Goal: Task Accomplishment & Management: Use online tool/utility

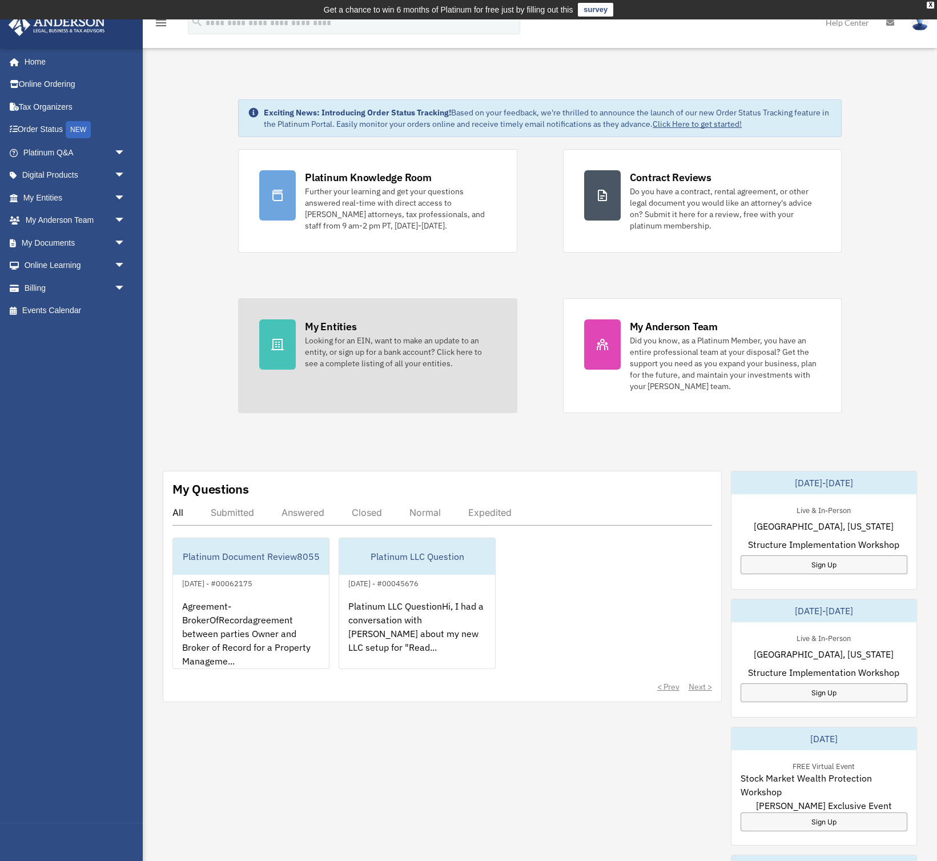
click at [333, 351] on div "Looking for an EIN, want to make an update to an entity, or sign up for a bank …" at bounding box center [400, 352] width 191 height 34
click at [326, 340] on div "Looking for an EIN, want to make an update to an entity, or sign up for a bank …" at bounding box center [400, 352] width 191 height 34
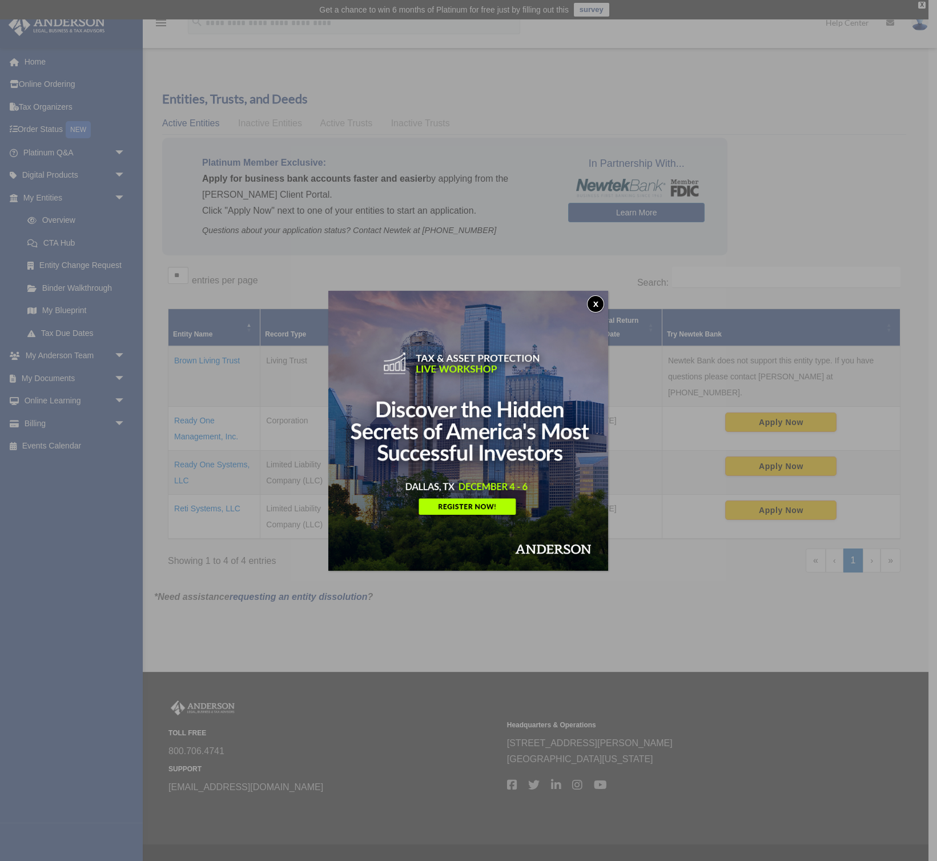
click at [596, 300] on button "x" at bounding box center [595, 303] width 17 height 17
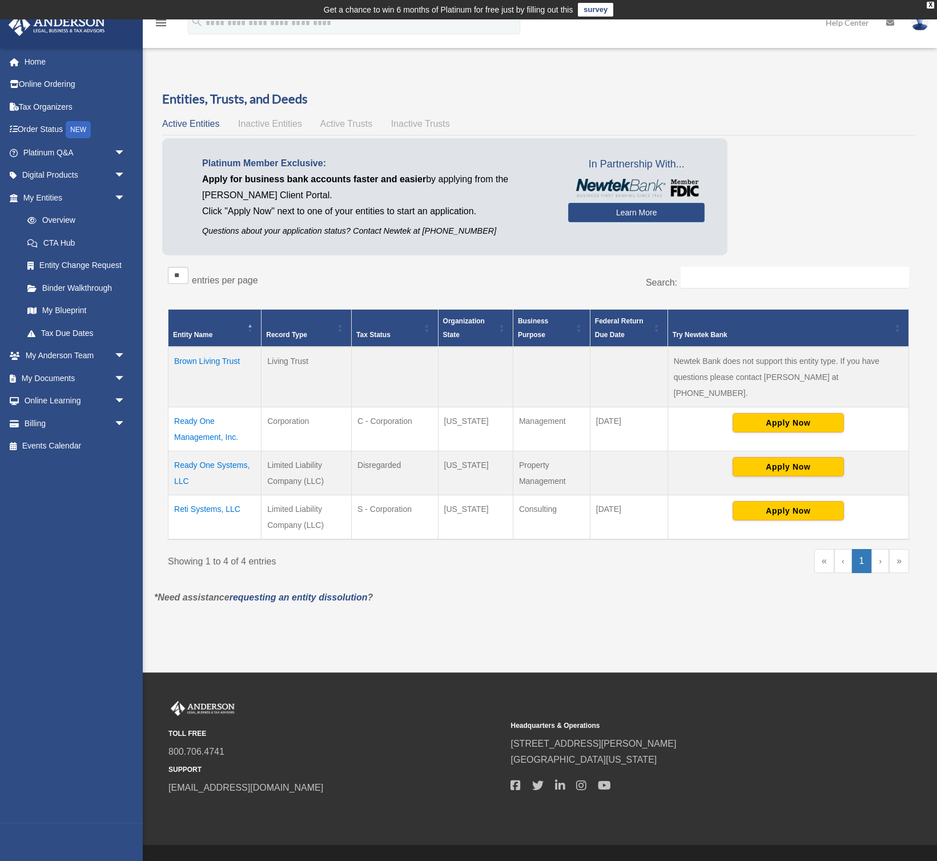
click at [219, 495] on td "Reti Systems, LLC" at bounding box center [214, 517] width 93 height 45
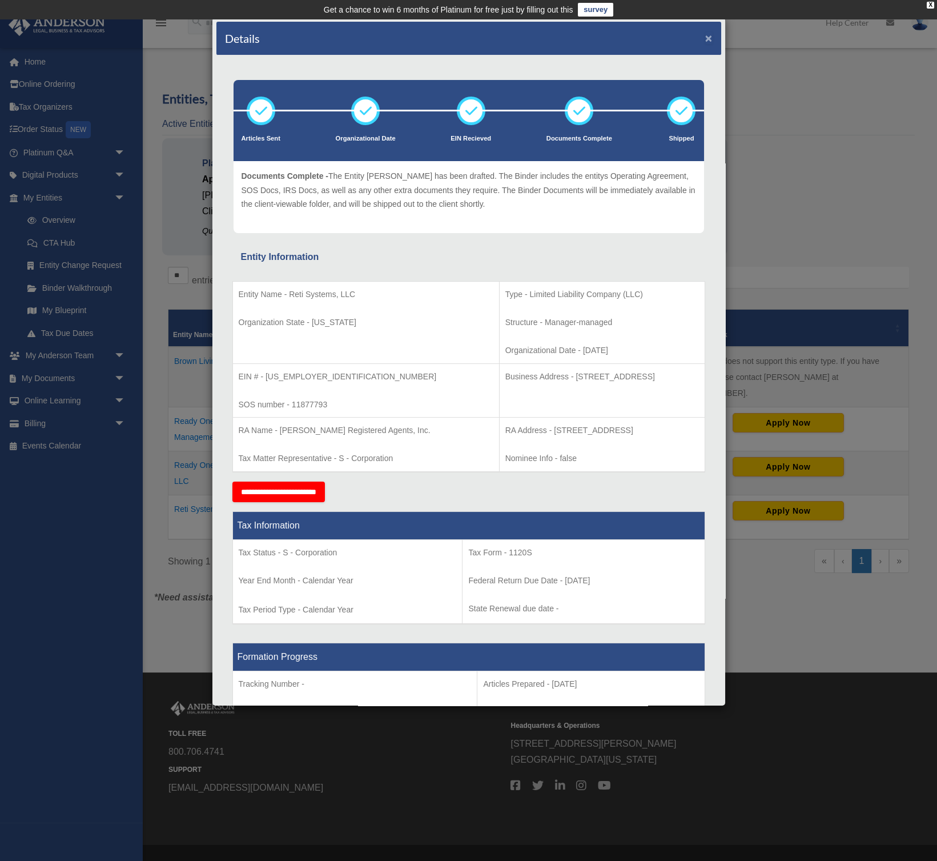
click at [706, 38] on button "×" at bounding box center [708, 38] width 7 height 12
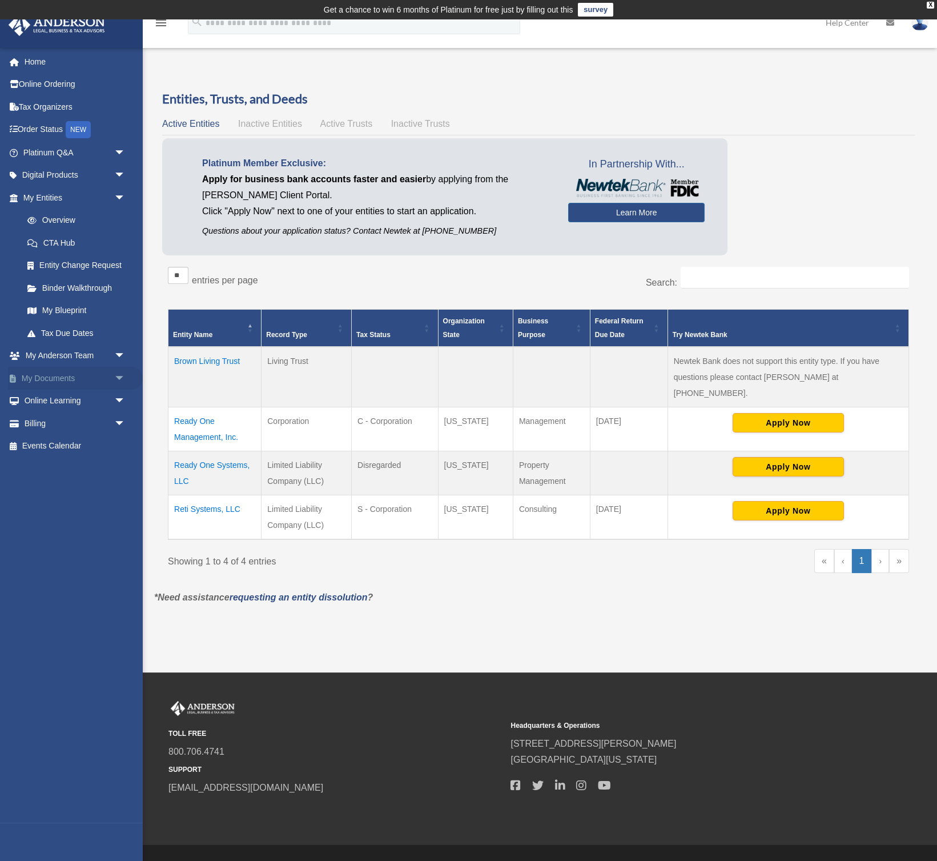
click at [43, 377] on link "My Documents arrow_drop_down" at bounding box center [75, 378] width 135 height 23
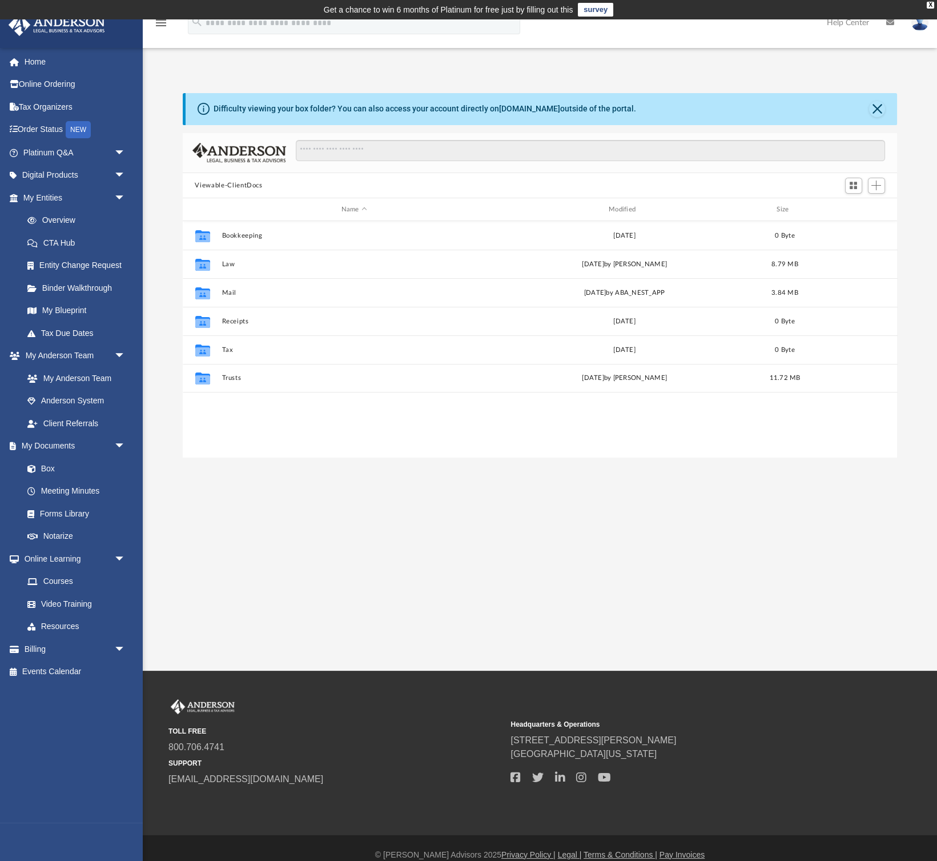
scroll to position [259, 714]
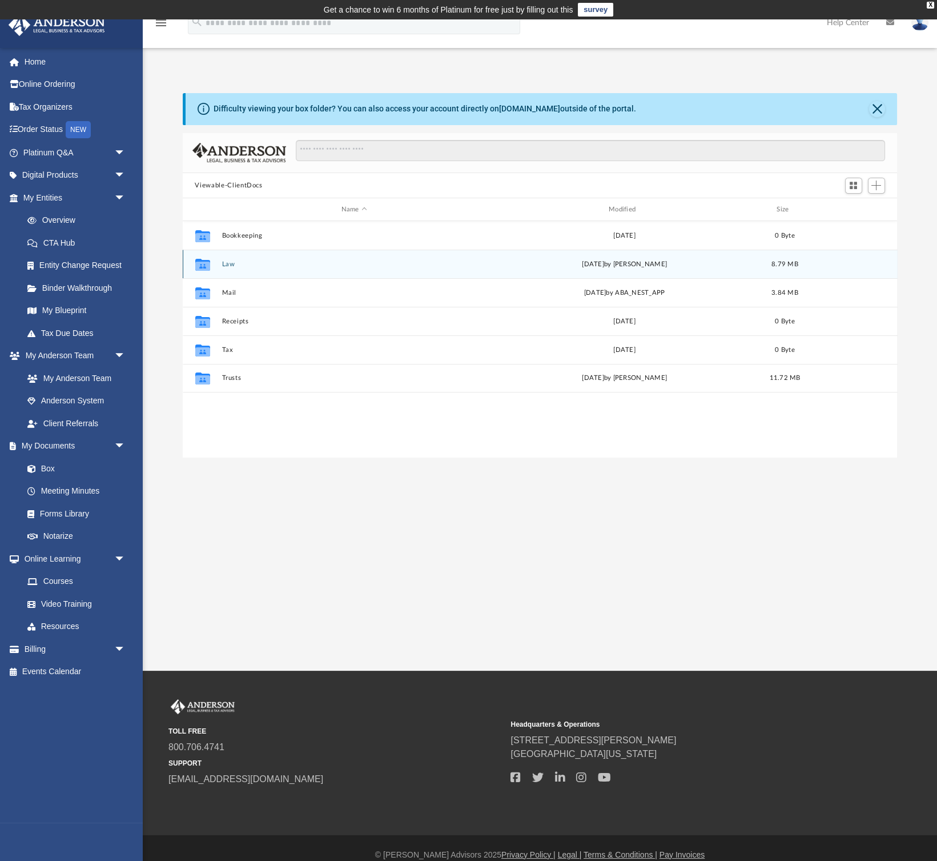
click at [223, 271] on div "Collaborated Folder Law Fri Sep 19 2025 by Laura Hundley 8.79 MB" at bounding box center [540, 264] width 715 height 29
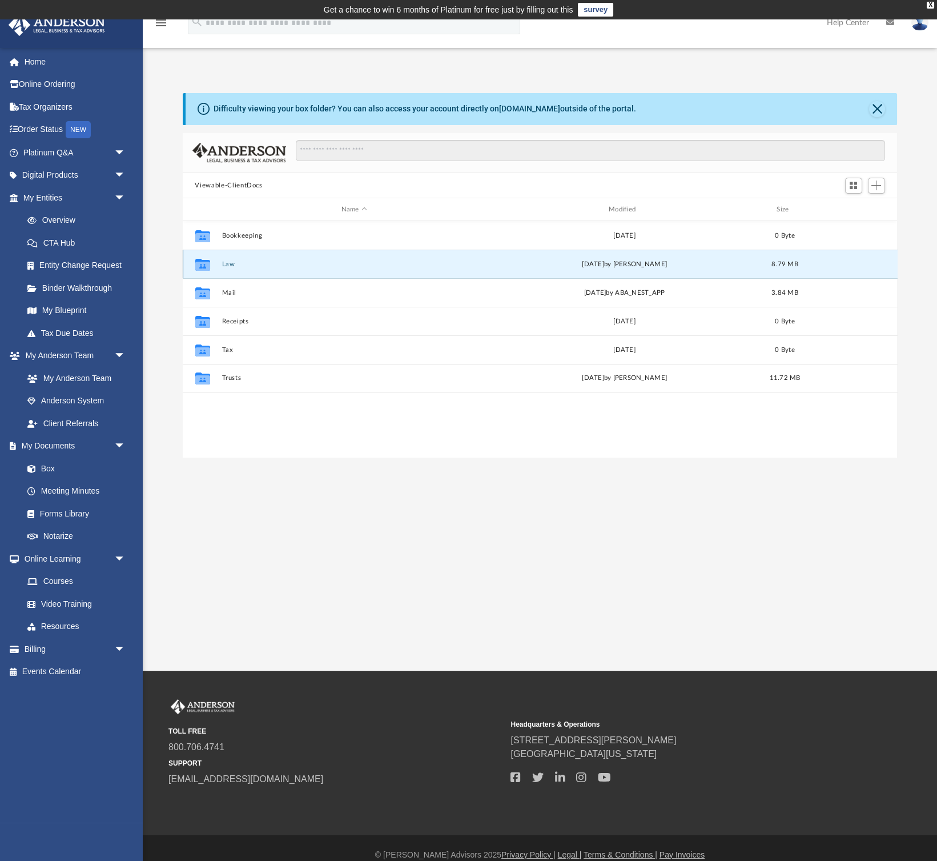
click at [224, 266] on button "Law" at bounding box center [354, 263] width 265 height 7
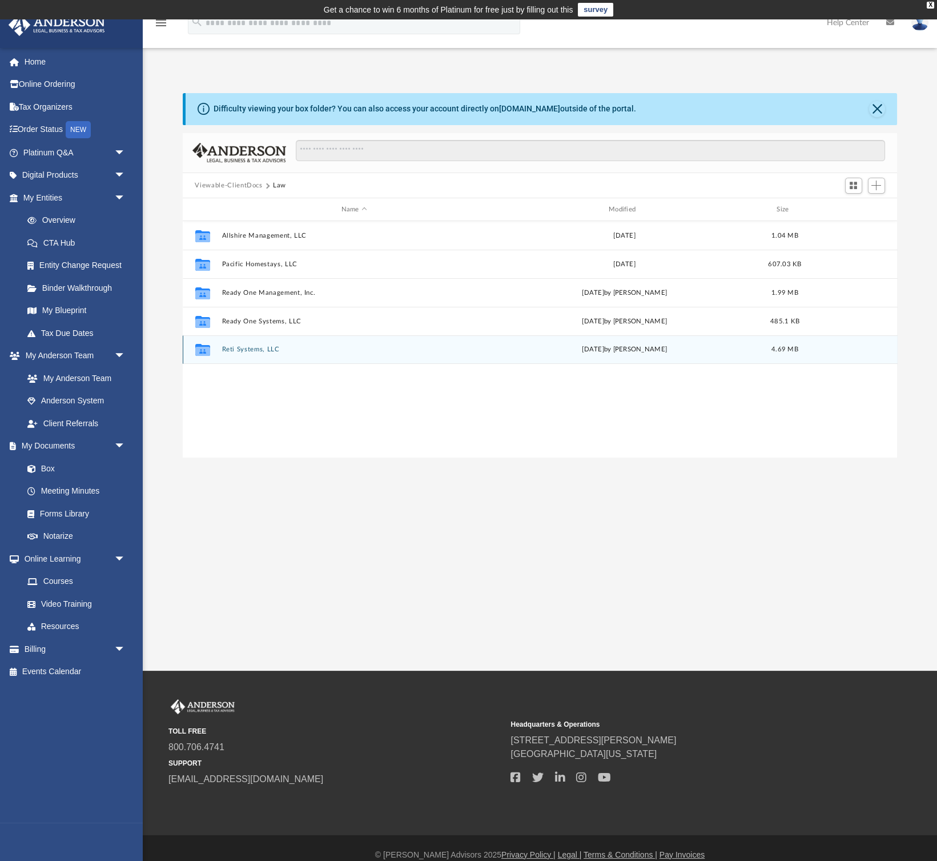
click at [234, 354] on div "Collaborated Folder Reti Systems, LLC Fri Sep 19 2025 by Laura Hundley 4.69 MB" at bounding box center [540, 349] width 715 height 29
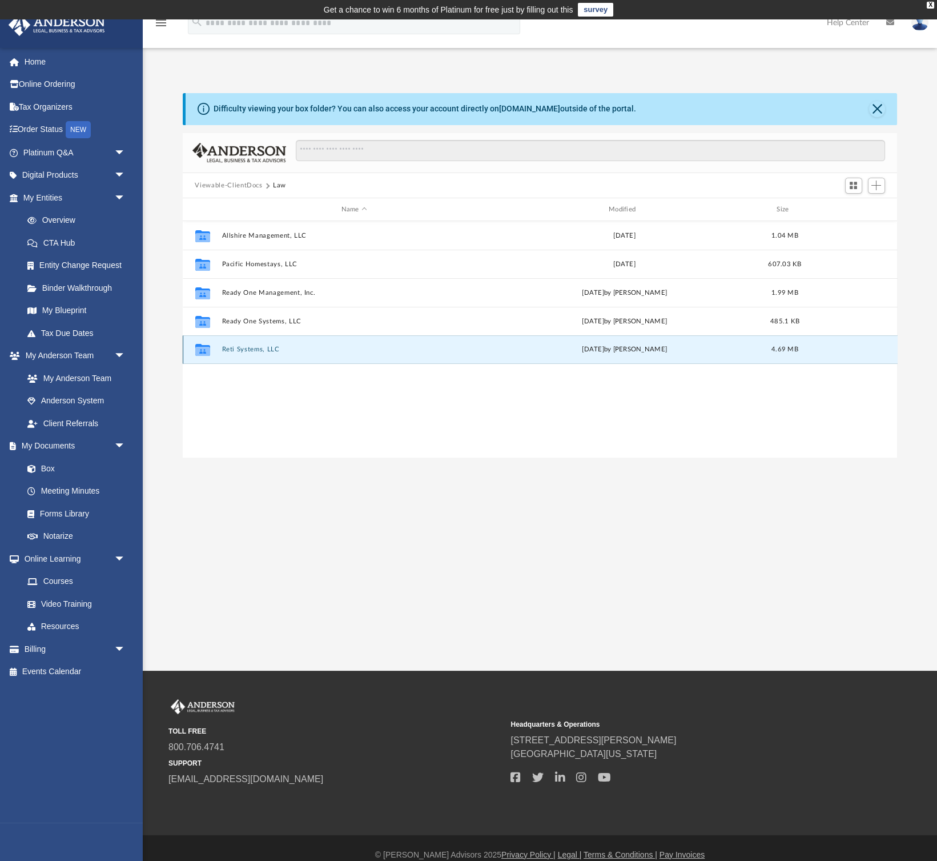
click at [240, 349] on button "Reti Systems, LLC" at bounding box center [354, 349] width 265 height 7
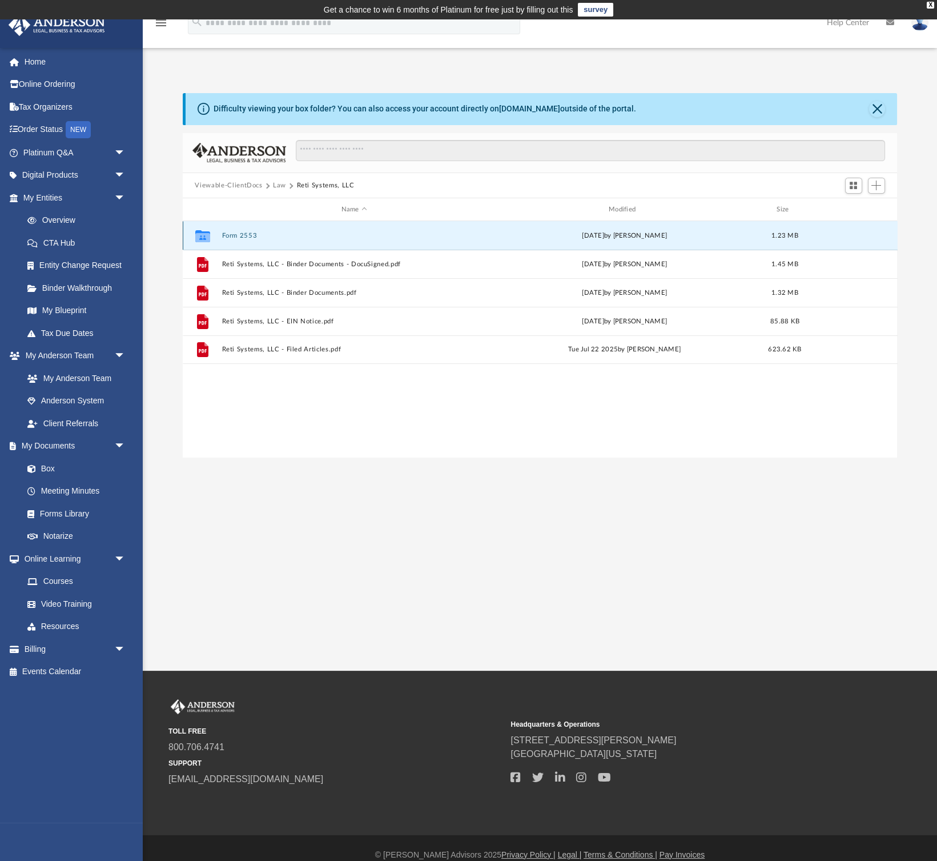
click at [229, 232] on button "Form 2553" at bounding box center [354, 235] width 265 height 7
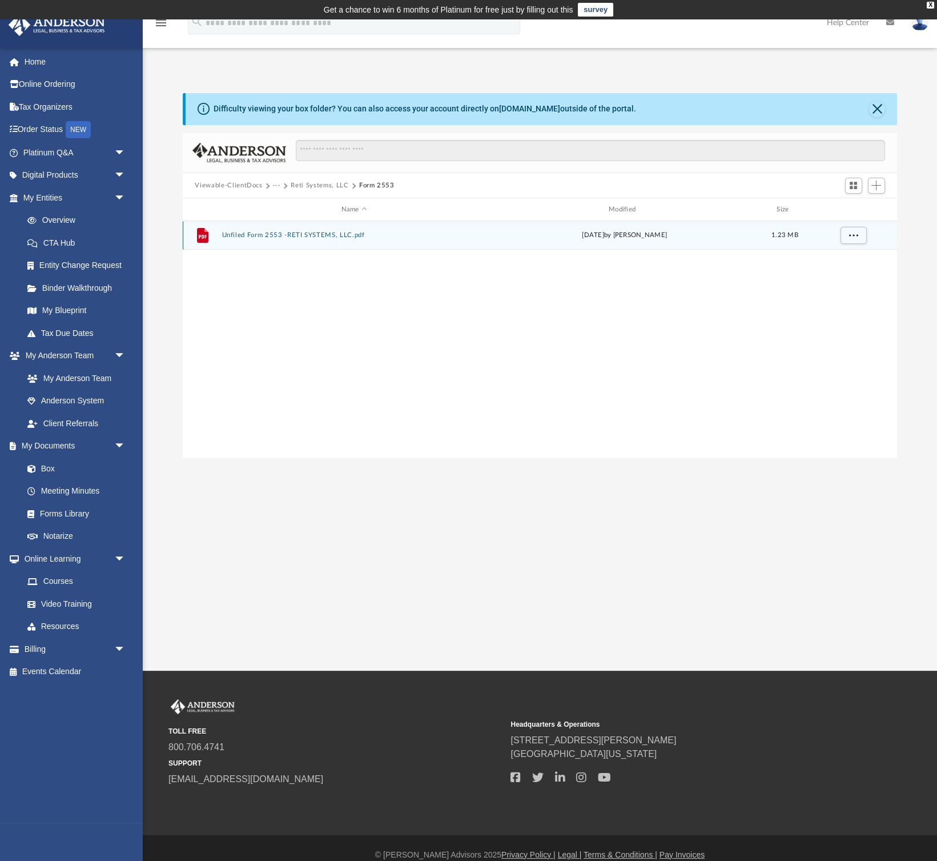
click at [229, 232] on button "Unfiled Form 2553 -RETI SYSTEMS, LLC.pdf" at bounding box center [354, 235] width 265 height 7
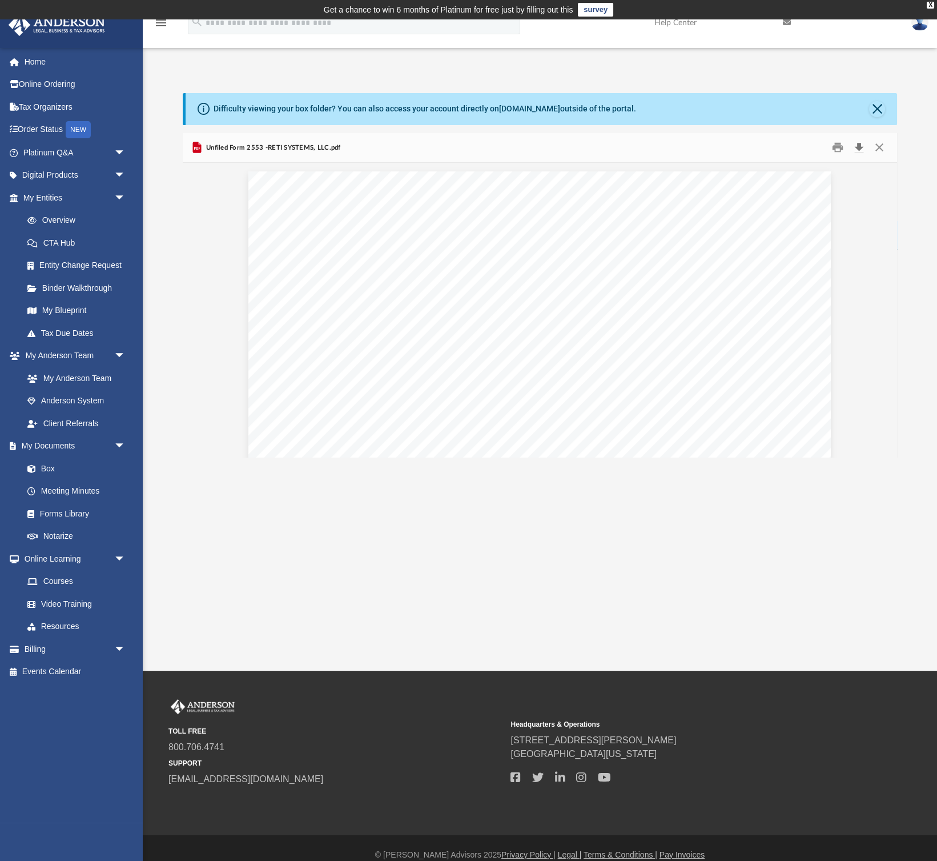
click at [856, 151] on button "Download" at bounding box center [859, 148] width 21 height 18
click at [876, 104] on button "Close" at bounding box center [877, 109] width 16 height 16
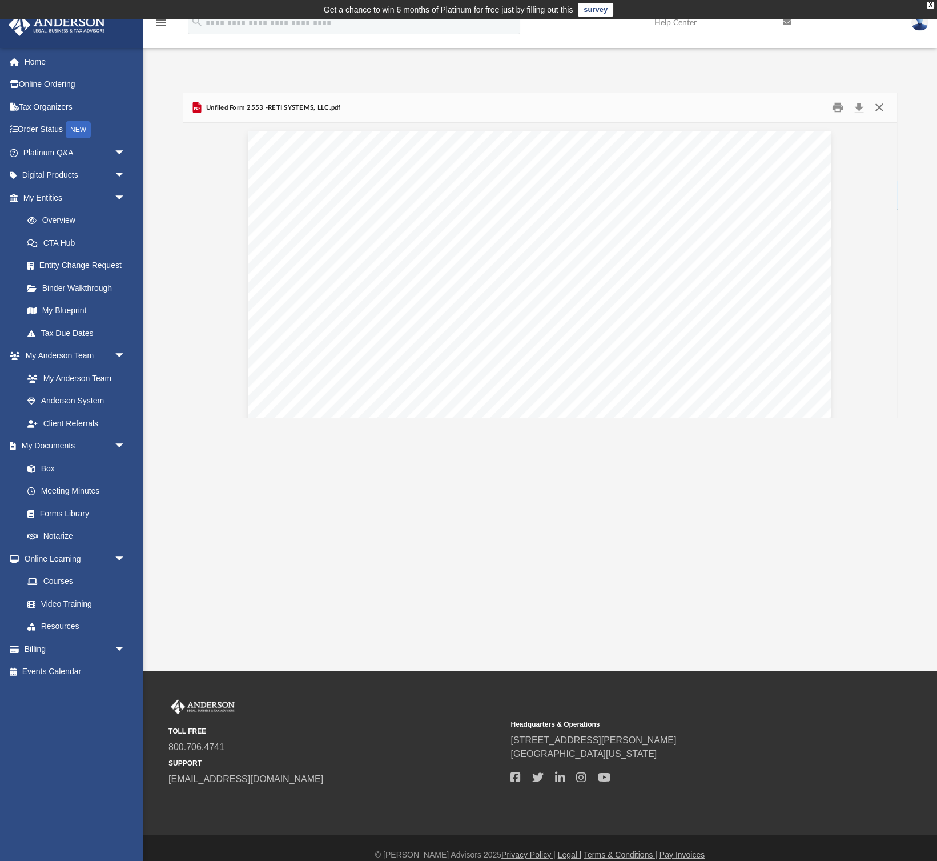
click at [884, 105] on button "Close" at bounding box center [879, 108] width 21 height 18
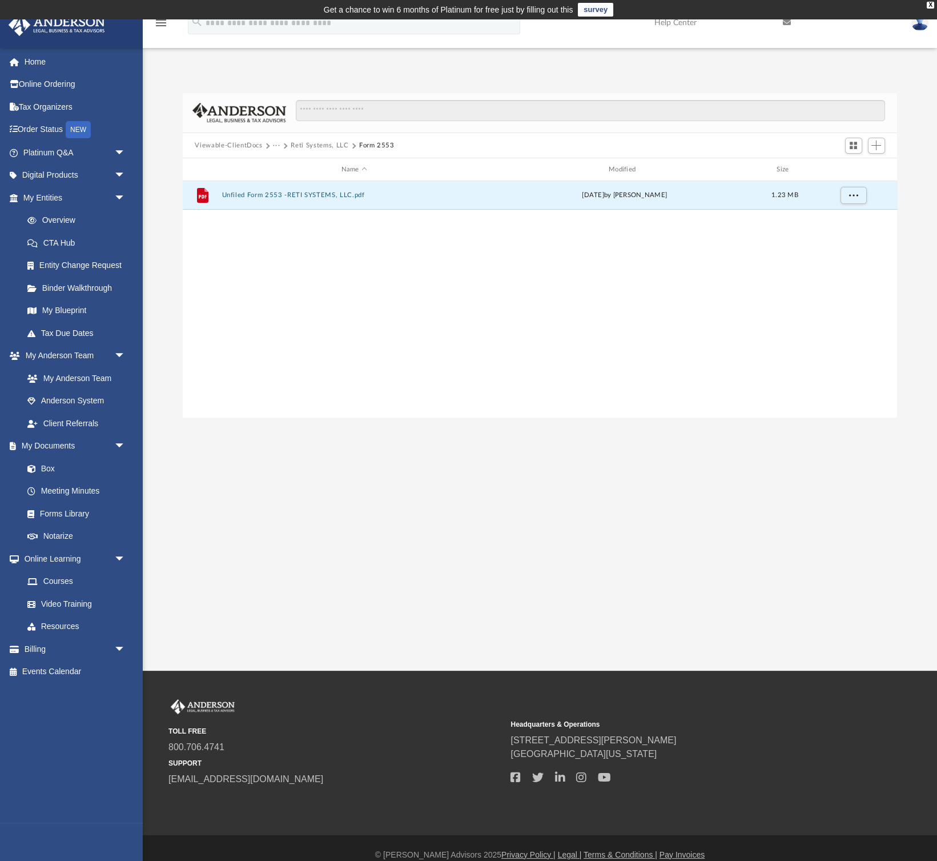
click at [331, 281] on div "File Unfiled Form 2553 -RETI SYSTEMS, LLC.pdf Fri Sep 19 2025 by Laura Hundley …" at bounding box center [540, 299] width 715 height 237
click at [877, 149] on span "Add" at bounding box center [877, 145] width 10 height 10
click at [858, 167] on li "Upload" at bounding box center [860, 168] width 37 height 12
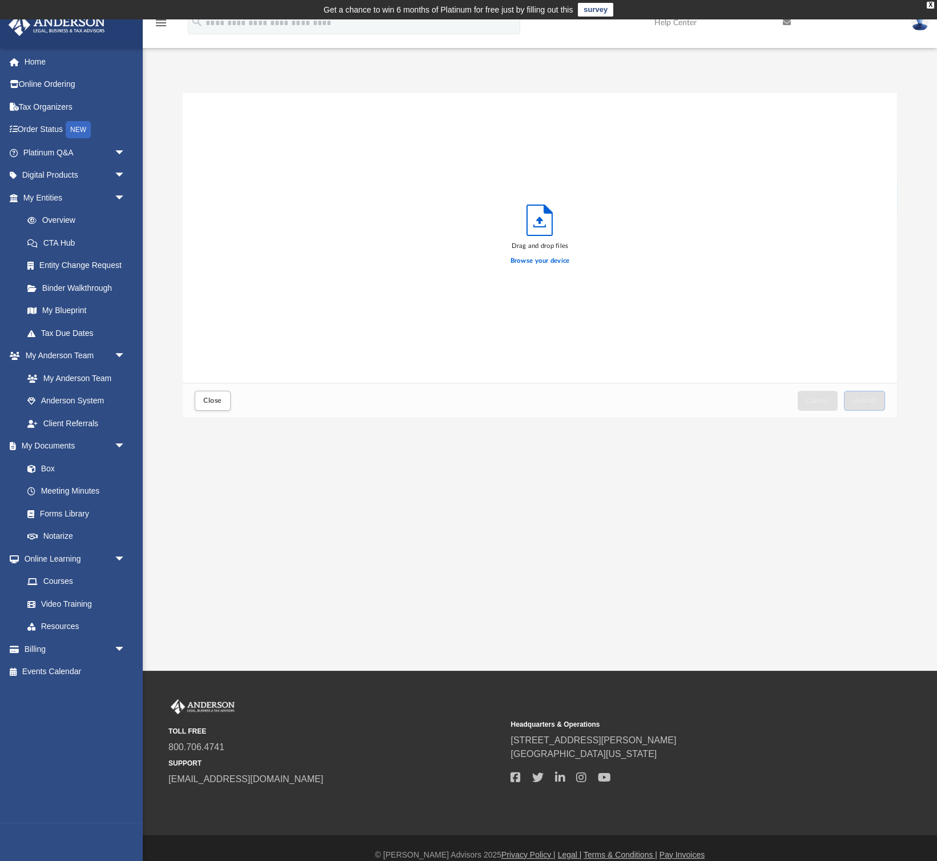
scroll to position [290, 714]
click at [811, 404] on span "Cancel" at bounding box center [817, 400] width 23 height 7
click at [856, 404] on span "Upload" at bounding box center [865, 400] width 24 height 7
click at [219, 399] on span "Close" at bounding box center [212, 400] width 18 height 7
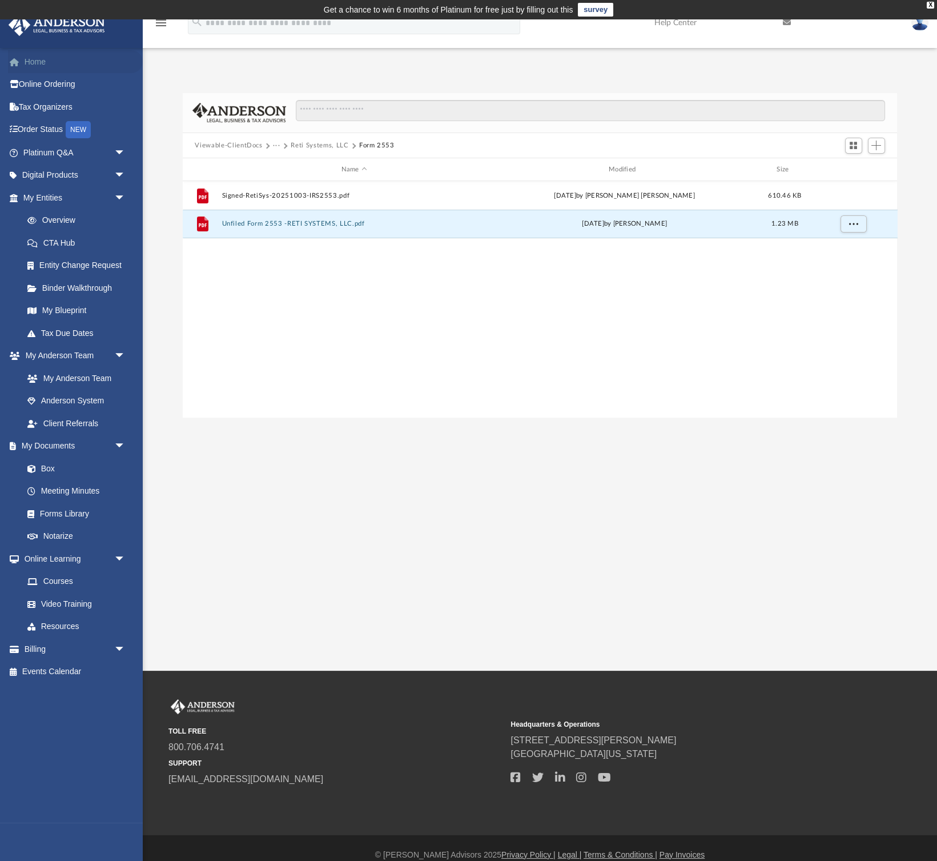
click at [31, 65] on link "Home" at bounding box center [75, 61] width 135 height 23
